Goal: Task Accomplishment & Management: Manage account settings

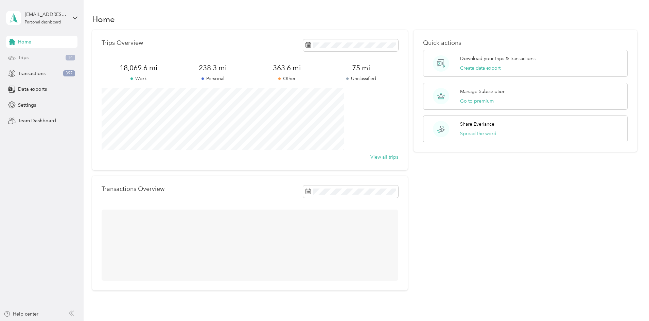
click at [31, 57] on div "Trips 14" at bounding box center [41, 58] width 71 height 12
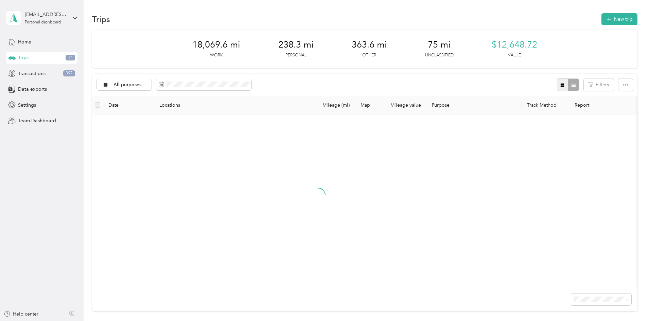
click at [561, 84] on icon "button" at bounding box center [563, 85] width 4 height 4
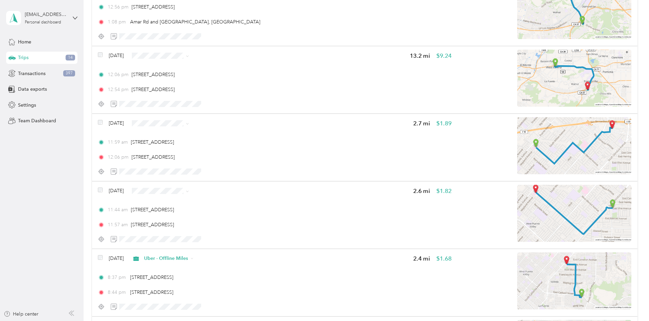
scroll to position [793, 0]
click at [217, 249] on span "Uber" at bounding box center [227, 250] width 44 height 7
click at [227, 171] on span "Uber - Offline Miles" at bounding box center [227, 170] width 44 height 7
click at [223, 116] on span "Uber" at bounding box center [227, 116] width 44 height 7
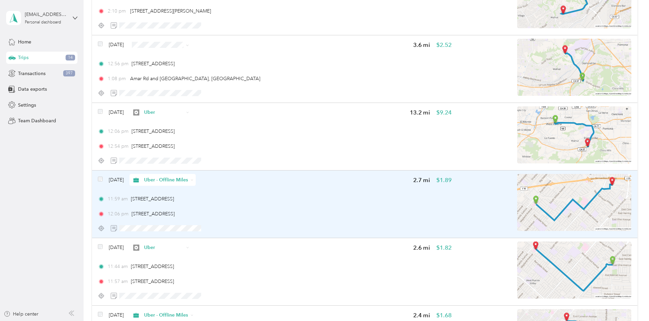
scroll to position [737, 0]
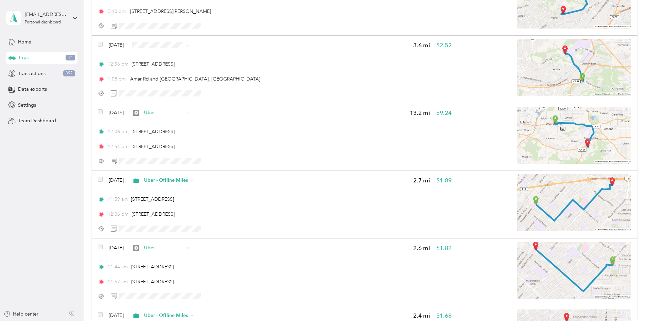
click at [233, 90] on span "Uber - Offline Miles" at bounding box center [227, 93] width 44 height 7
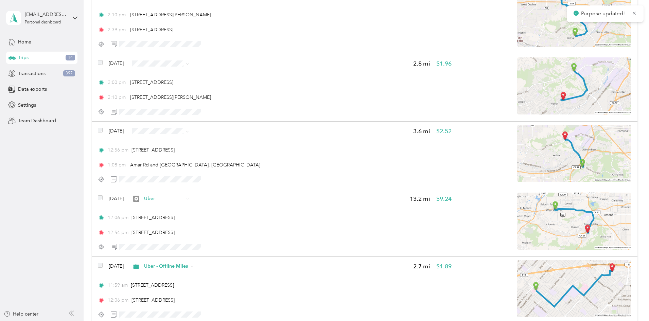
scroll to position [623, 0]
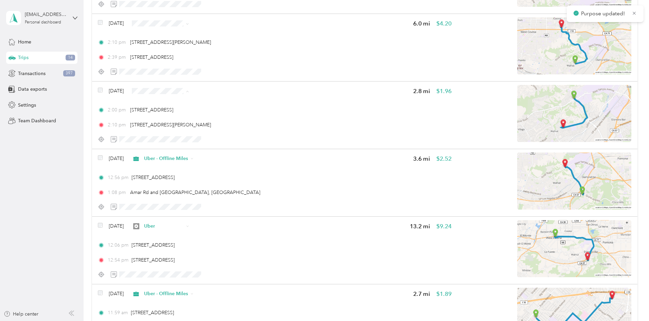
click at [216, 147] on li "Uber" at bounding box center [221, 151] width 66 height 12
click at [233, 71] on span "Uber - Offline Miles" at bounding box center [227, 71] width 44 height 7
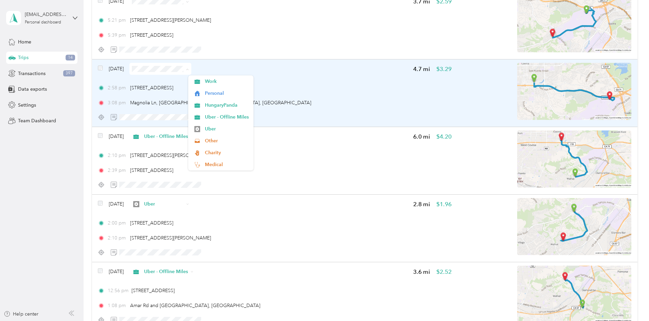
scroll to position [509, 0]
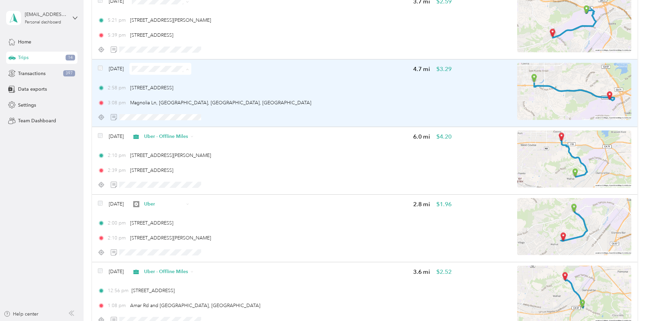
click at [143, 66] on div "[DATE] 4.7 mi $3.29 2:58 pm [STREET_ADDRESS] 3:08 pm [GEOGRAPHIC_DATA], [GEOGRA…" at bounding box center [364, 93] width 545 height 68
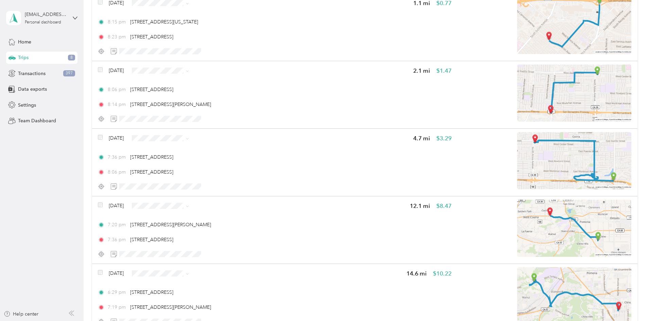
scroll to position [0, 0]
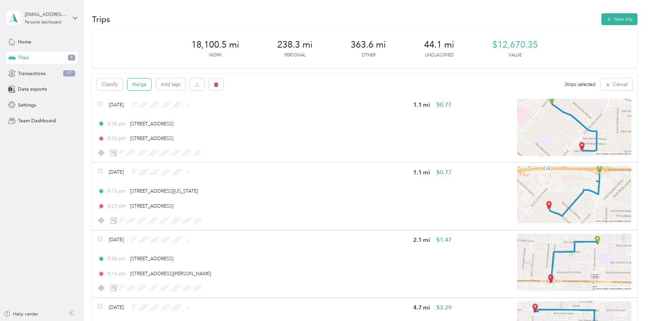
click at [151, 82] on button "Merge" at bounding box center [139, 85] width 24 height 12
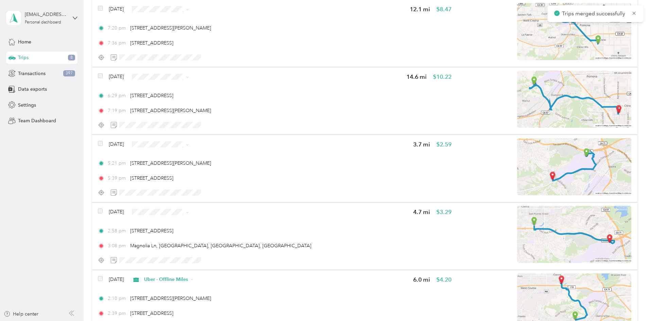
scroll to position [397, 0]
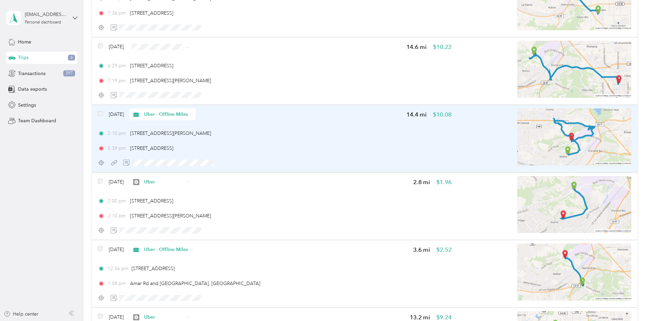
click at [517, 140] on img at bounding box center [574, 136] width 114 height 57
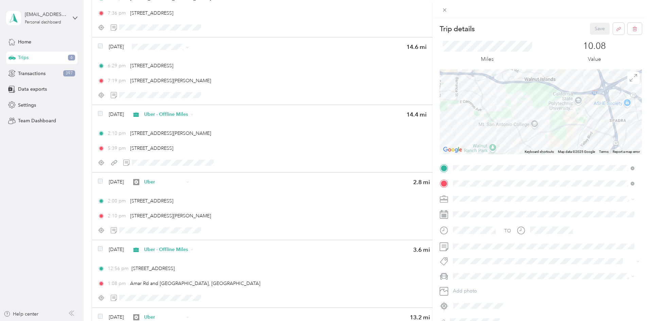
drag, startPoint x: 562, startPoint y: 84, endPoint x: 553, endPoint y: 84, distance: 8.5
click at [548, 84] on div at bounding box center [541, 111] width 202 height 85
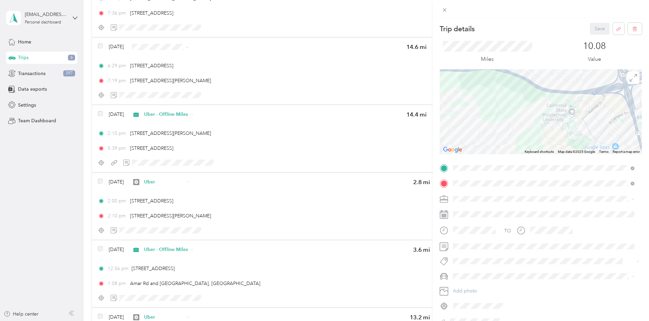
drag, startPoint x: 593, startPoint y: 99, endPoint x: 519, endPoint y: 99, distance: 73.8
click at [519, 99] on div at bounding box center [541, 111] width 202 height 85
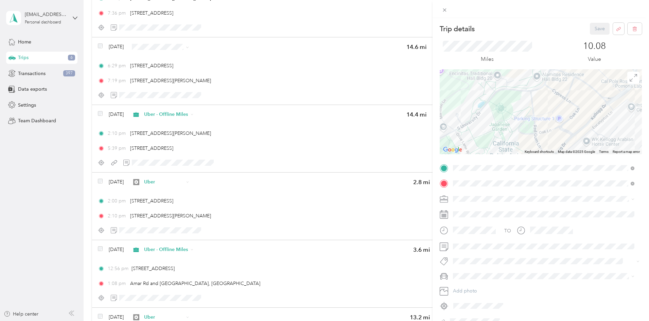
drag, startPoint x: 512, startPoint y: 112, endPoint x: 524, endPoint y: 108, distance: 12.9
click at [524, 108] on div at bounding box center [541, 111] width 202 height 85
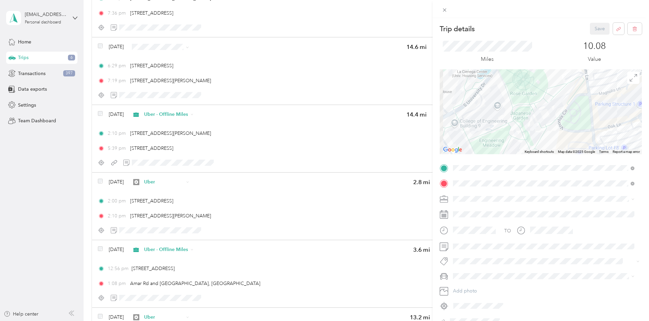
drag, startPoint x: 490, startPoint y: 120, endPoint x: 516, endPoint y: 105, distance: 29.6
click at [516, 105] on div at bounding box center [541, 111] width 202 height 85
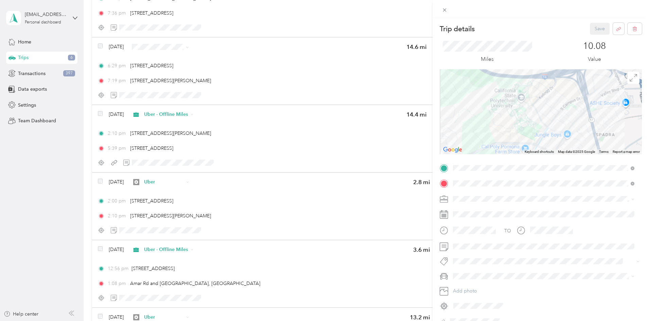
drag, startPoint x: 488, startPoint y: 117, endPoint x: 511, endPoint y: 95, distance: 32.0
click at [511, 95] on div at bounding box center [541, 111] width 202 height 85
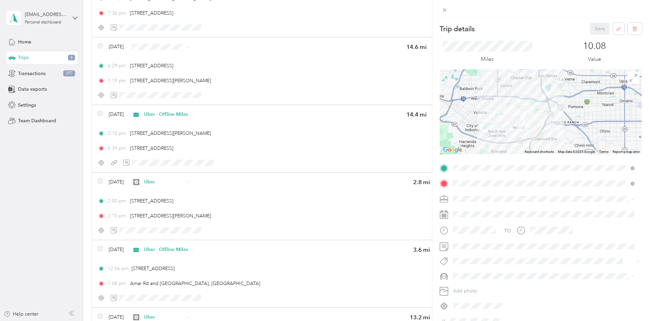
drag, startPoint x: 485, startPoint y: 116, endPoint x: 519, endPoint y: 105, distance: 35.9
click at [519, 105] on div at bounding box center [541, 111] width 202 height 85
click at [440, 11] on span at bounding box center [445, 10] width 10 height 10
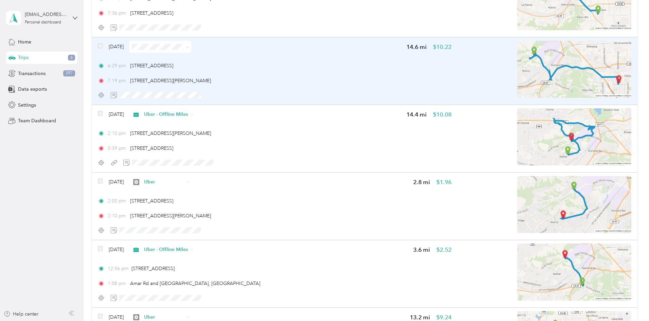
scroll to position [340, 0]
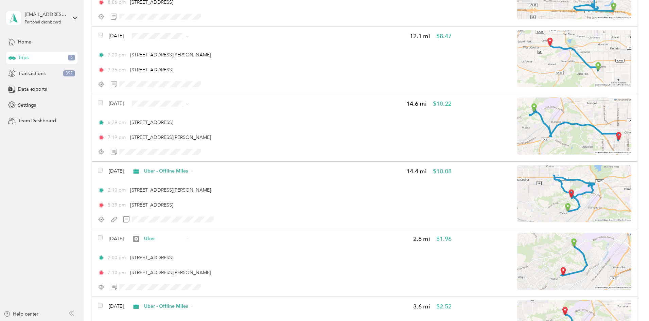
click at [215, 163] on span "Uber" at bounding box center [227, 163] width 44 height 7
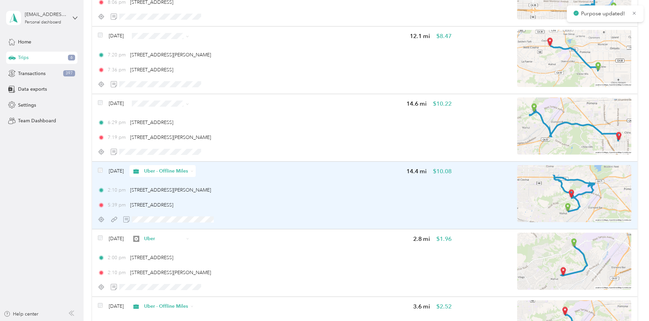
scroll to position [283, 0]
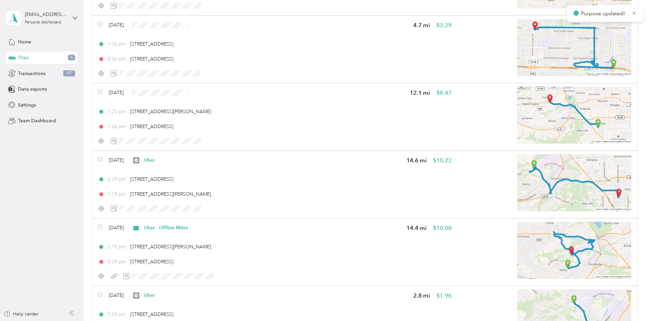
click at [224, 138] on span "Uber - Offline Miles" at bounding box center [227, 140] width 44 height 7
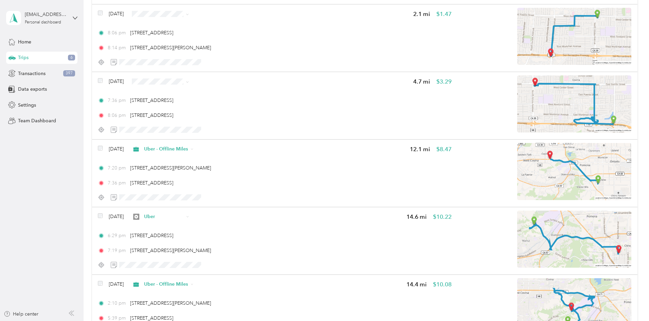
click at [219, 140] on span "Uber" at bounding box center [227, 138] width 44 height 7
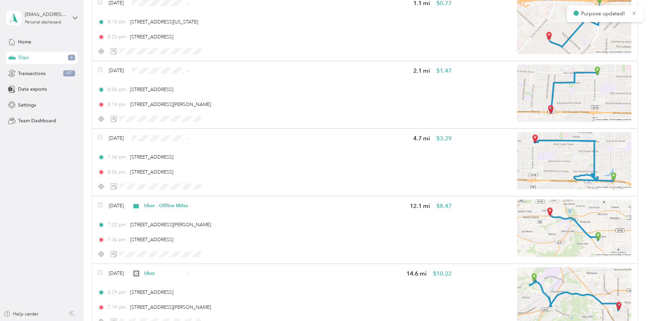
click at [234, 115] on span "Uber - Offline Miles" at bounding box center [227, 118] width 44 height 7
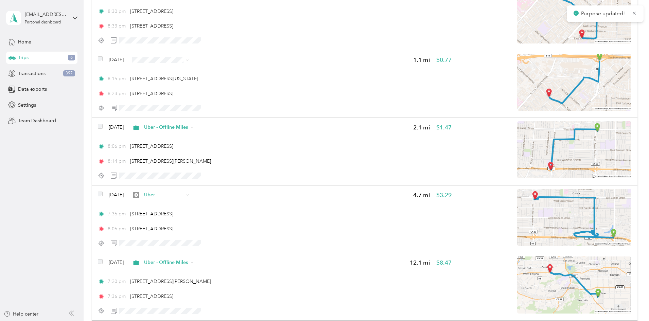
scroll to position [57, 0]
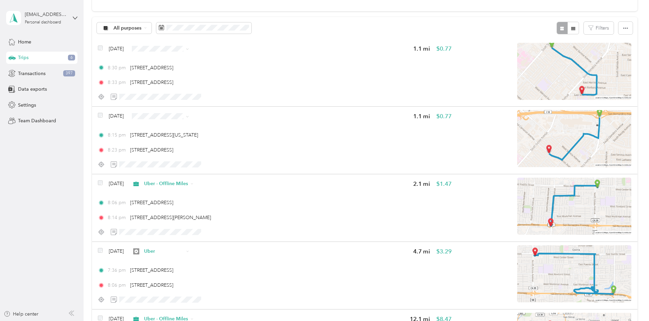
click at [222, 176] on span "Uber" at bounding box center [227, 174] width 44 height 7
click at [226, 96] on span "Uber - Offline Miles" at bounding box center [227, 96] width 44 height 7
click at [66, 65] on div "Home Trips 6 Transactions 397 Data exports Settings Team Dashboard" at bounding box center [41, 81] width 71 height 91
click at [66, 68] on div "Transactions 397" at bounding box center [41, 73] width 71 height 12
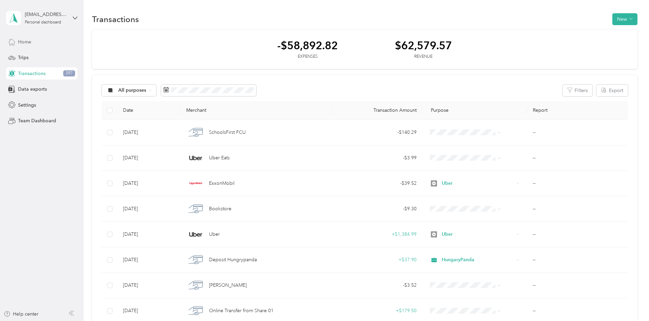
click at [32, 40] on div "Home" at bounding box center [41, 42] width 71 height 12
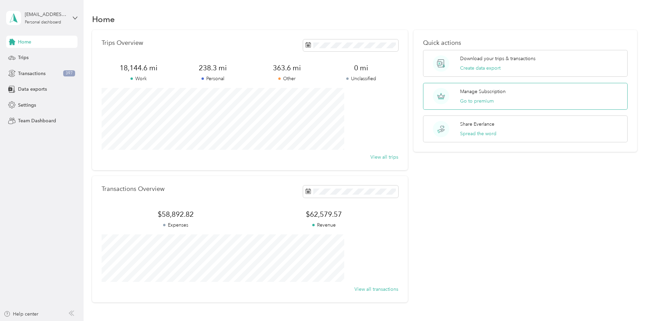
click at [449, 100] on div "Manage Subscription Go to premium" at bounding box center [525, 96] width 205 height 27
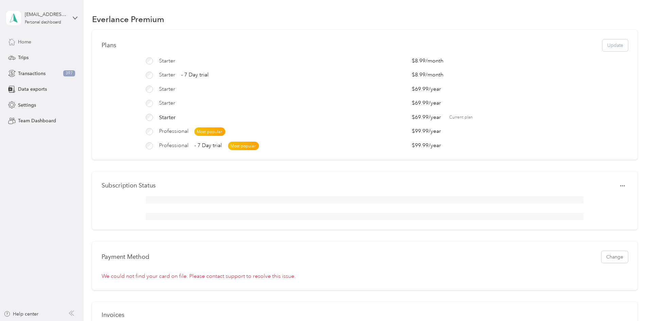
click at [57, 38] on div "Home" at bounding box center [41, 42] width 71 height 12
